Goal: Transaction & Acquisition: Purchase product/service

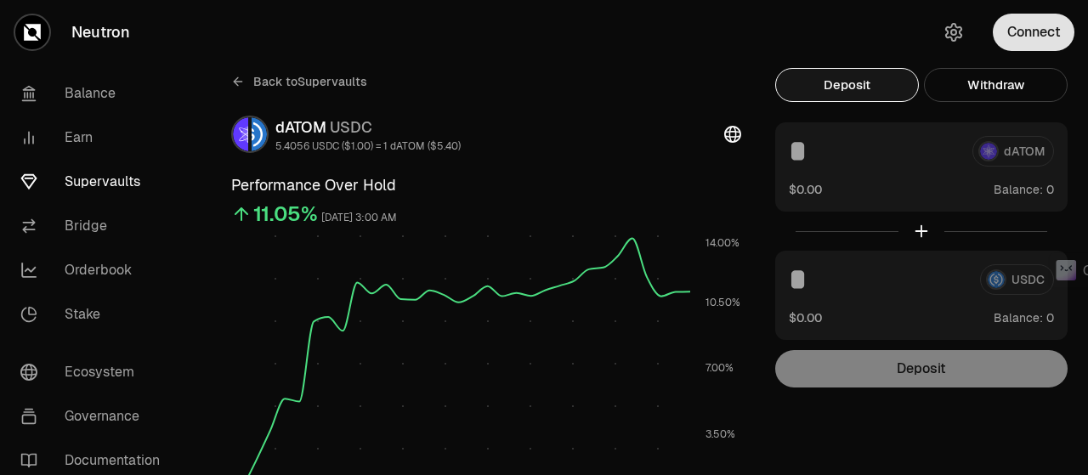
click at [1051, 28] on button "Connect" at bounding box center [1034, 32] width 82 height 37
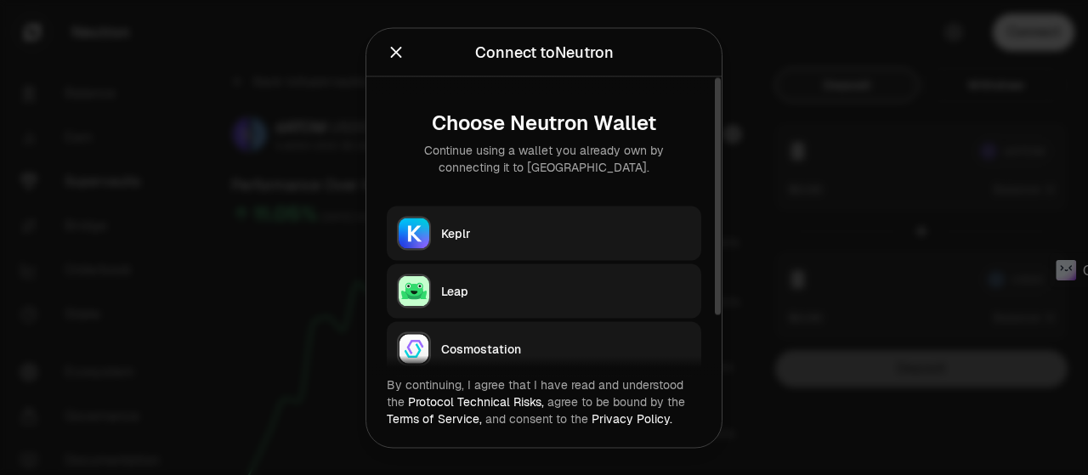
click at [539, 235] on div "Keplr" at bounding box center [566, 232] width 250 height 17
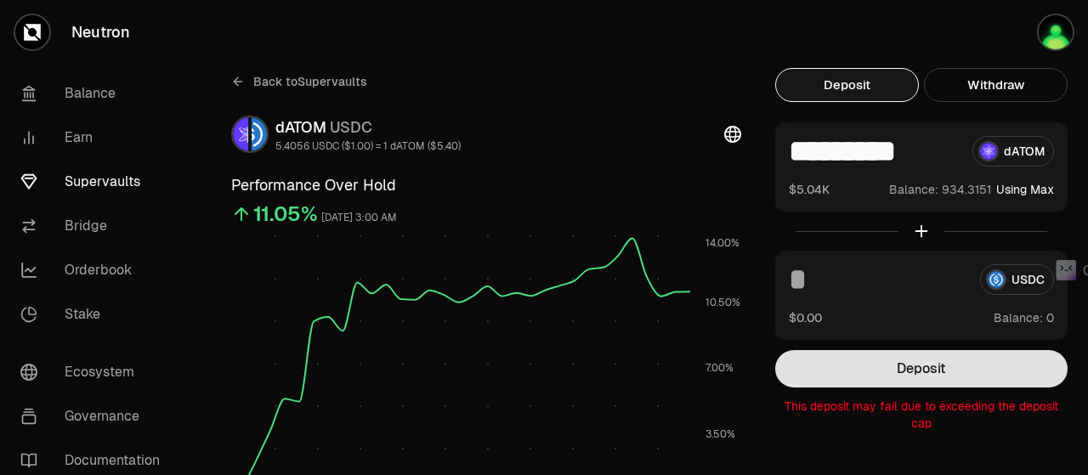
click at [917, 371] on button "Deposit" at bounding box center [921, 368] width 292 height 37
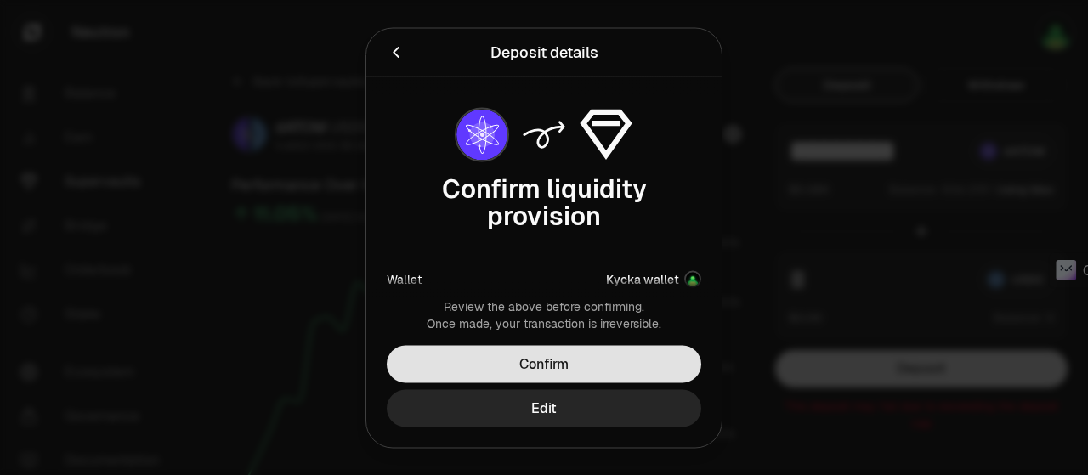
click at [591, 361] on button "Confirm" at bounding box center [544, 363] width 315 height 37
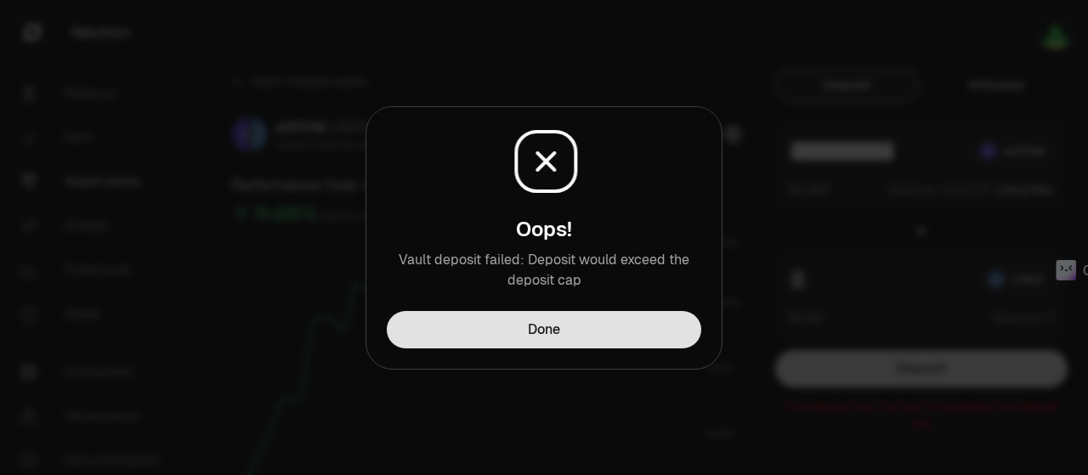
click at [581, 344] on button "Done" at bounding box center [544, 329] width 315 height 37
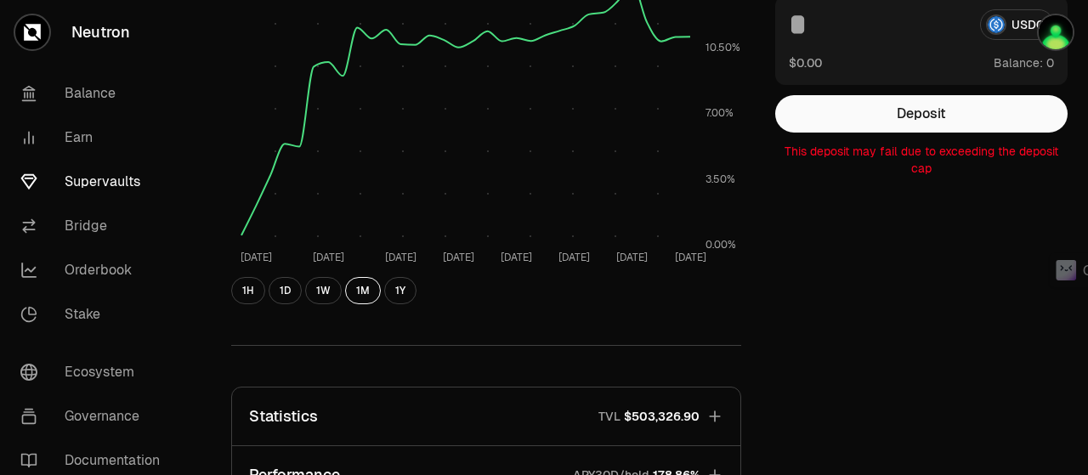
scroll to position [510, 0]
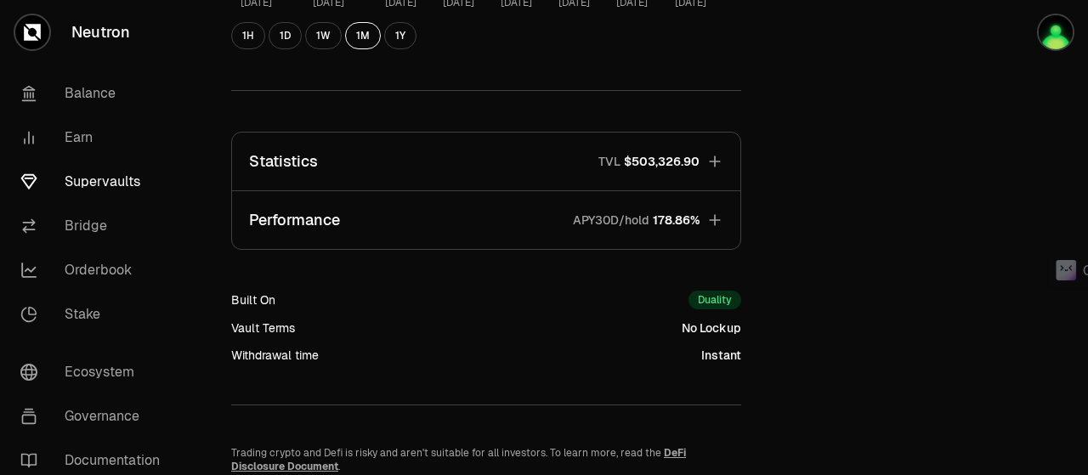
click at [715, 161] on icon "button" at bounding box center [714, 161] width 11 height 11
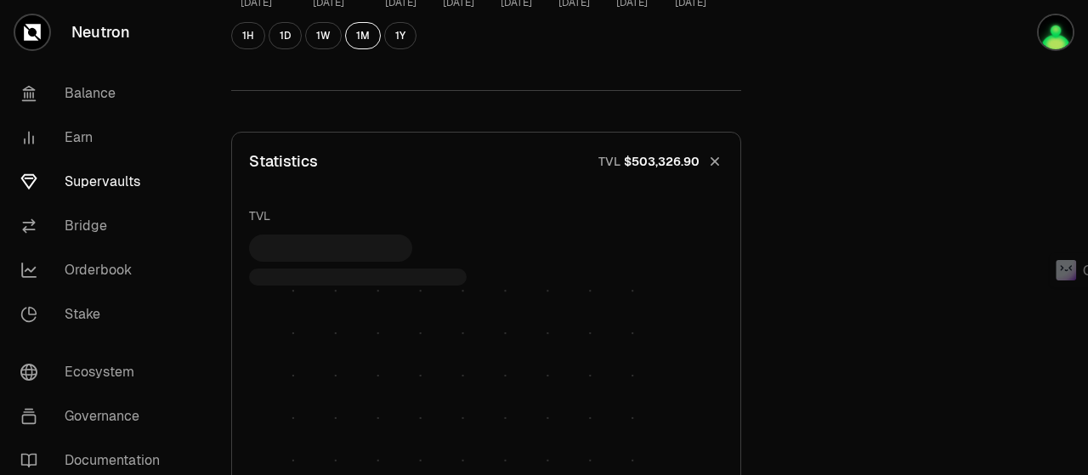
scroll to position [765, 0]
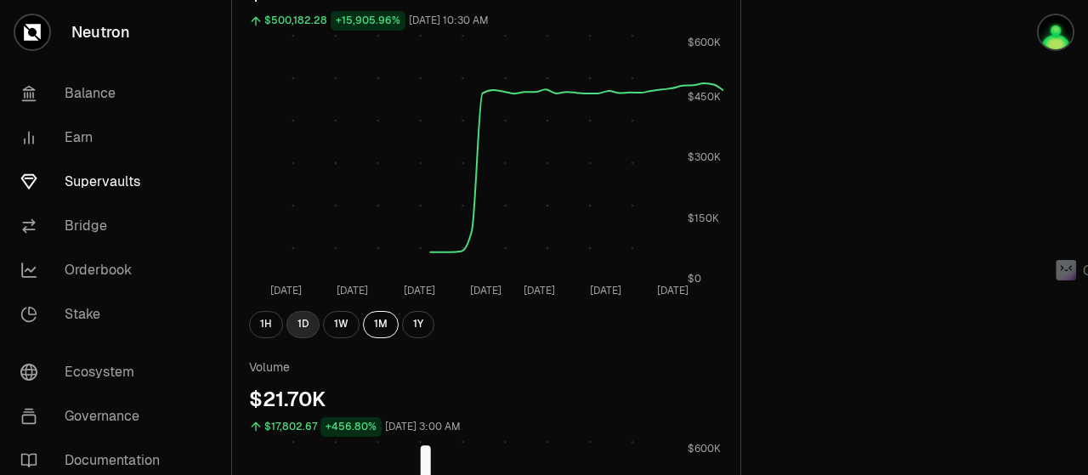
click at [298, 319] on button "1D" at bounding box center [302, 324] width 33 height 27
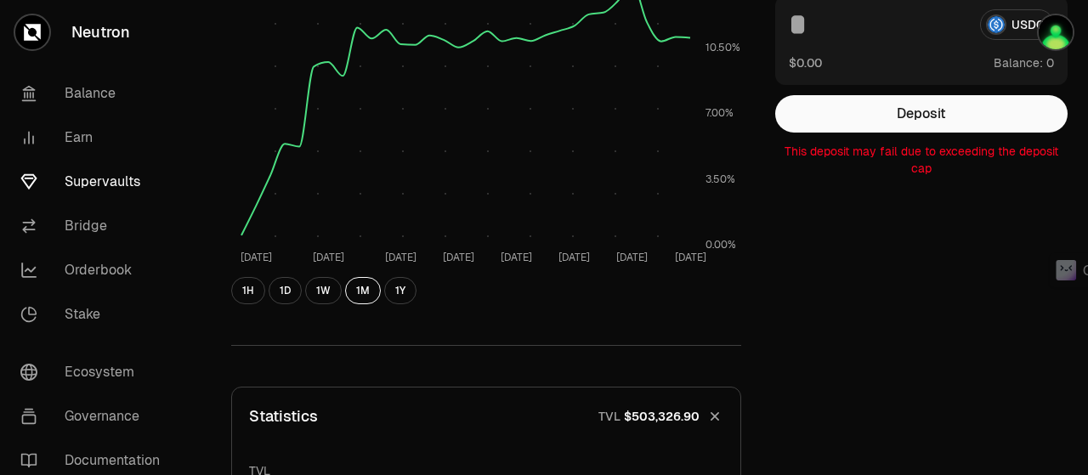
scroll to position [0, 0]
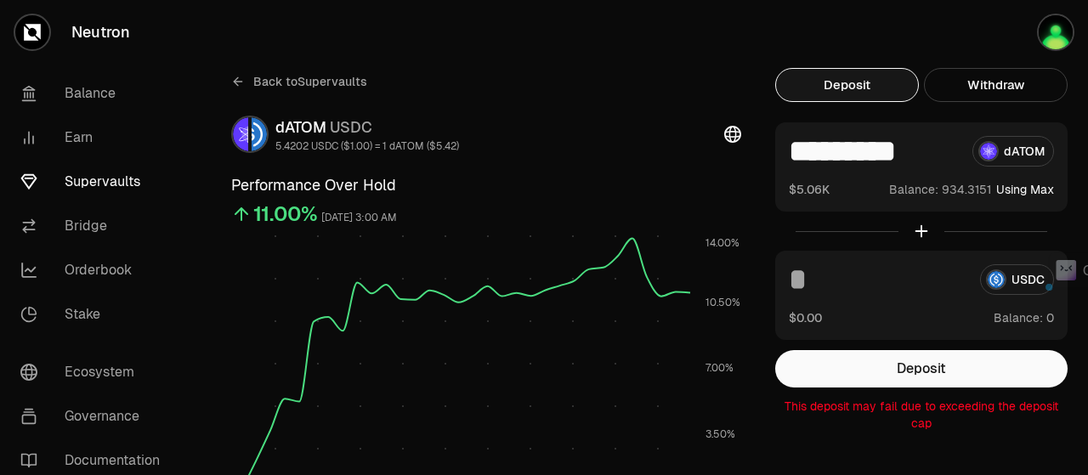
drag, startPoint x: 802, startPoint y: 157, endPoint x: 784, endPoint y: 157, distance: 18.7
click at [784, 157] on div "********* dATOM $5.06K Balance: Using Max" at bounding box center [921, 166] width 292 height 89
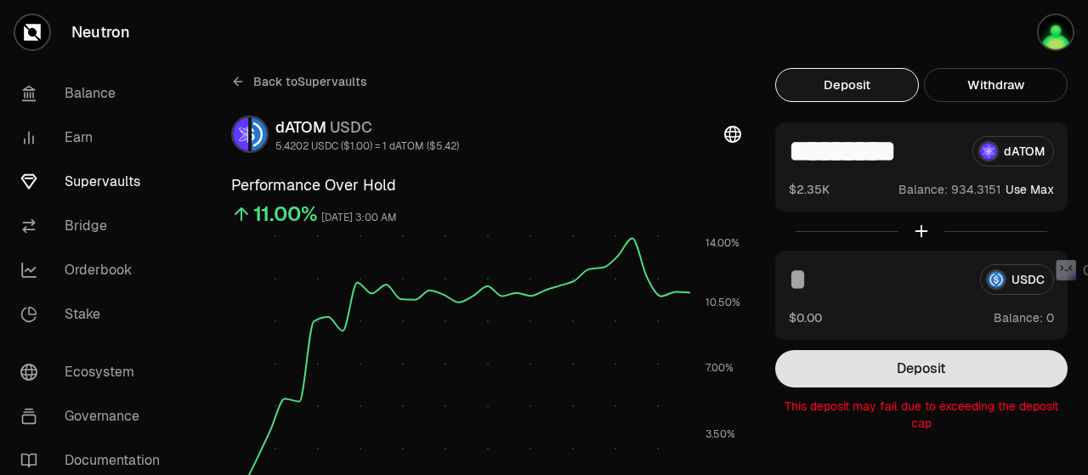
type input "*********"
click at [898, 366] on button "Deposit" at bounding box center [921, 368] width 292 height 37
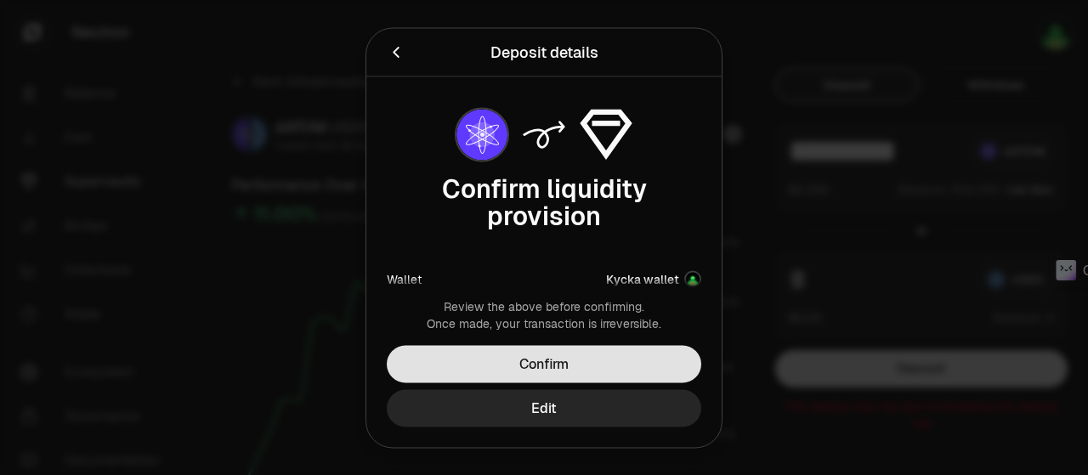
click at [602, 361] on button "Confirm" at bounding box center [544, 363] width 315 height 37
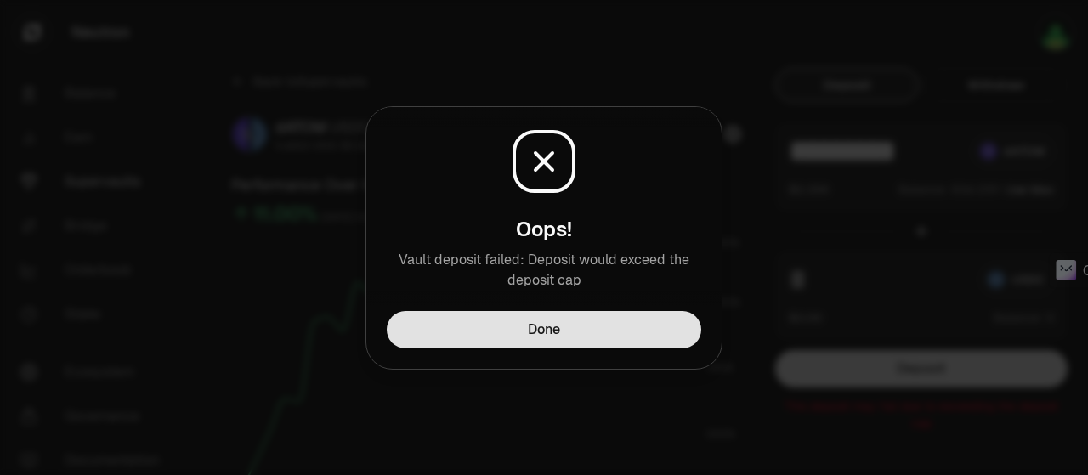
click at [593, 332] on button "Done" at bounding box center [544, 329] width 315 height 37
